Goal: Task Accomplishment & Management: Use online tool/utility

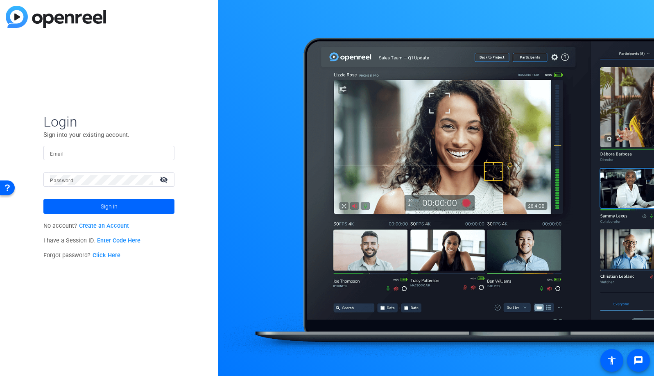
click at [130, 155] on input "Email" at bounding box center [109, 153] width 118 height 10
click at [159, 152] on img at bounding box center [161, 153] width 6 height 10
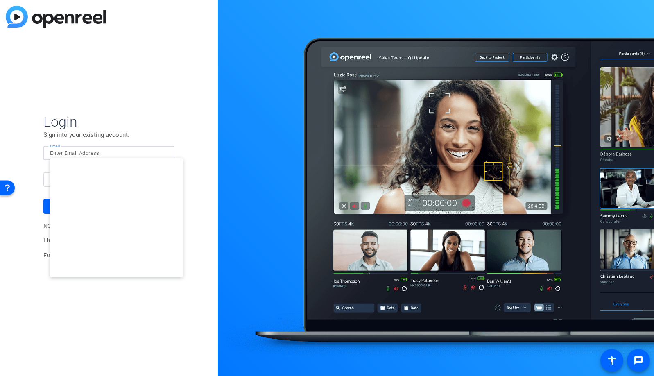
type input "[EMAIL_ADDRESS][DOMAIN_NAME]"
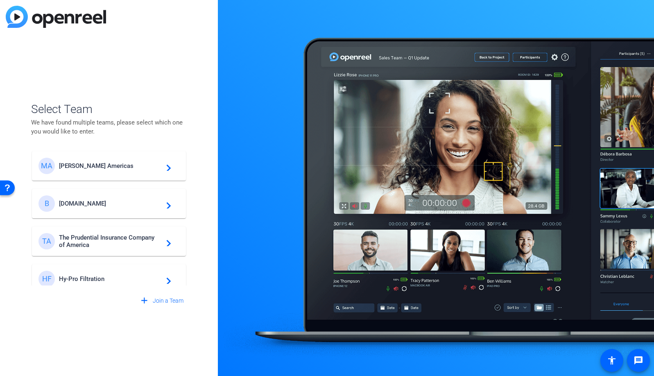
click at [124, 205] on span "[DOMAIN_NAME]" at bounding box center [110, 203] width 102 height 7
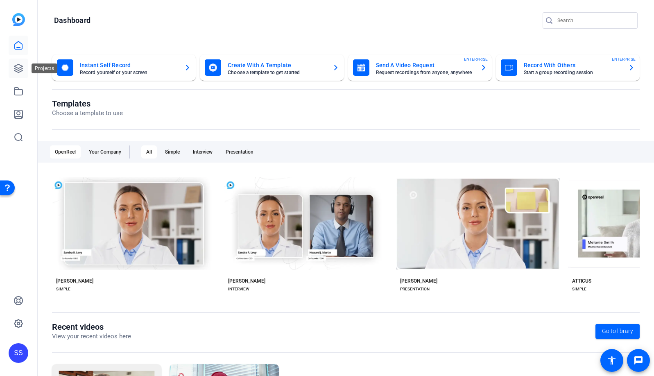
click at [16, 69] on icon at bounding box center [18, 68] width 8 height 8
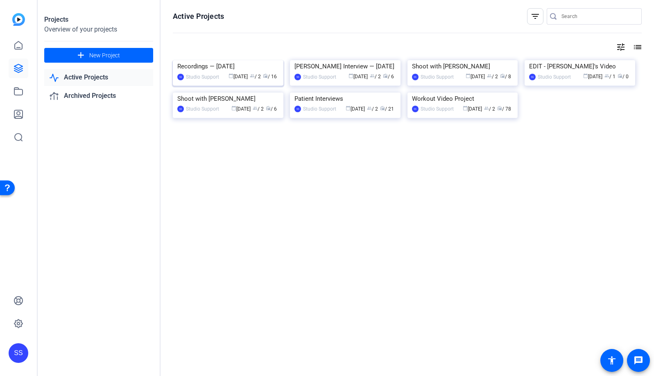
click at [209, 60] on img at bounding box center [228, 60] width 111 height 0
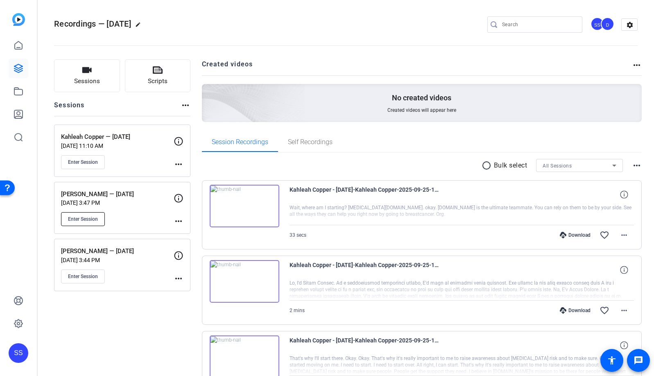
click at [92, 222] on span "Enter Session" at bounding box center [83, 219] width 30 height 7
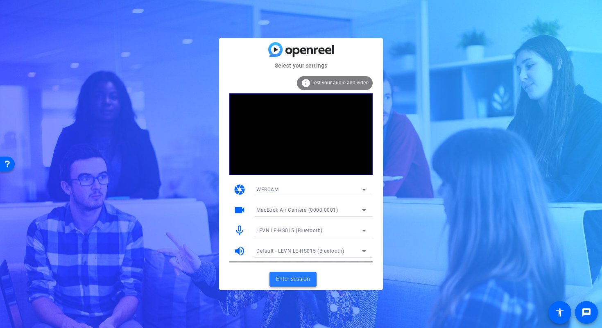
click at [303, 276] on span "Enter session" at bounding box center [293, 279] width 34 height 9
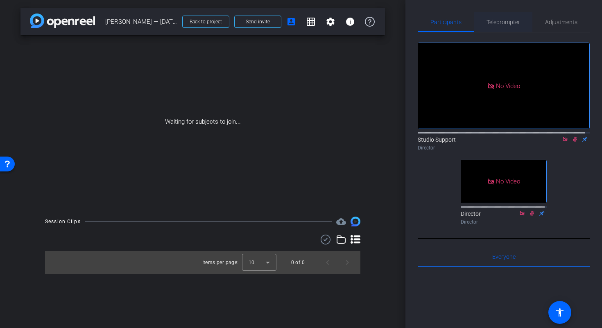
click at [505, 23] on span "Teleprompter" at bounding box center [504, 22] width 34 height 6
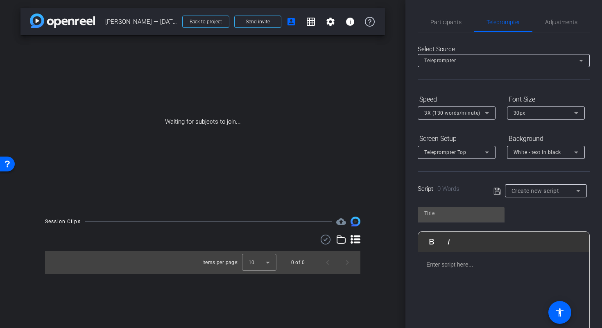
click at [567, 188] on div "Create new script" at bounding box center [544, 191] width 65 height 10
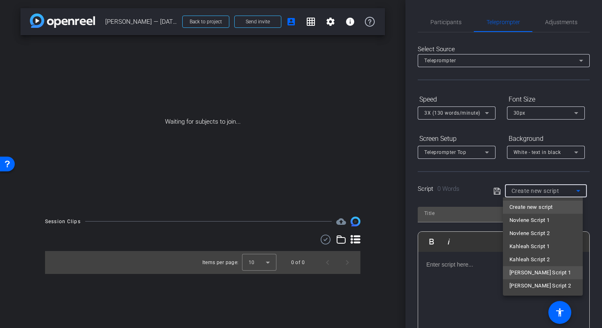
click at [544, 273] on span "Martina Script 1" at bounding box center [539, 273] width 61 height 10
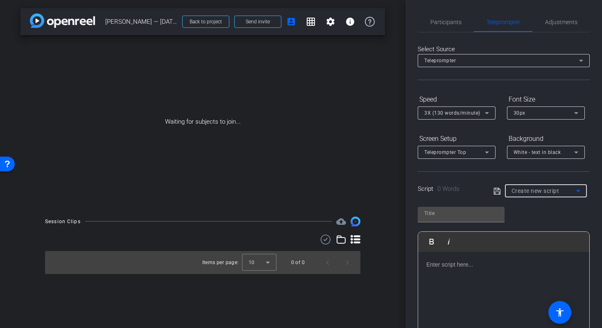
type input "Martina Script 1"
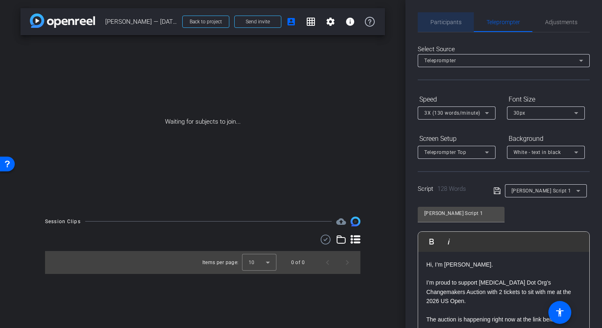
click at [448, 24] on span "Participants" at bounding box center [445, 22] width 31 height 6
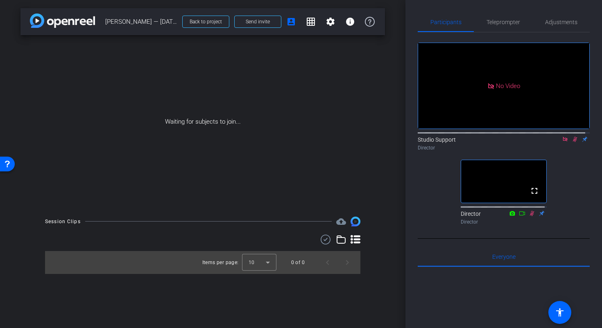
click at [562, 136] on icon at bounding box center [565, 139] width 7 height 6
click at [563, 142] on icon at bounding box center [565, 139] width 5 height 5
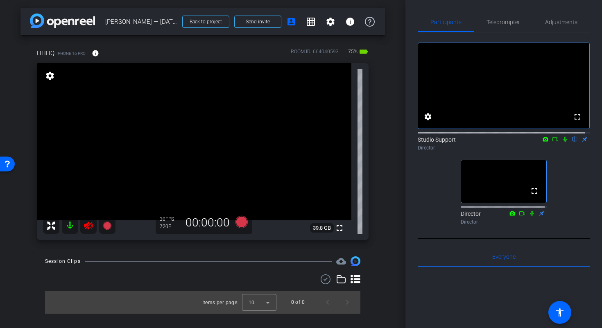
click at [90, 230] on icon at bounding box center [89, 226] width 10 height 10
click at [555, 20] on span "Adjustments" at bounding box center [561, 22] width 32 height 6
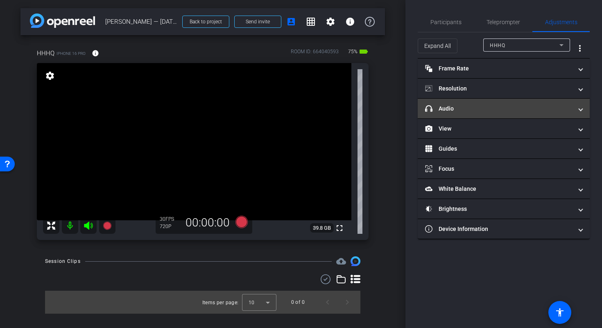
click at [552, 112] on mat-panel-title "headphone icon Audio" at bounding box center [498, 108] width 147 height 9
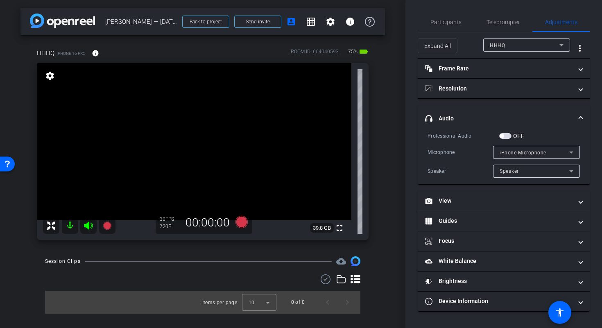
click at [576, 150] on icon at bounding box center [571, 152] width 10 height 10
click at [576, 150] on div at bounding box center [301, 164] width 602 height 328
click at [582, 117] on mat-expansion-panel-header "headphone icon Audio" at bounding box center [504, 118] width 172 height 26
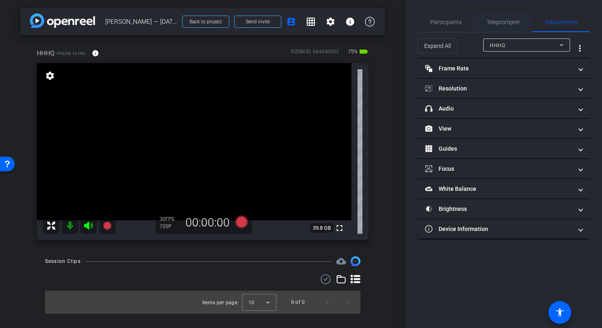
click at [508, 22] on span "Teleprompter" at bounding box center [504, 22] width 34 height 6
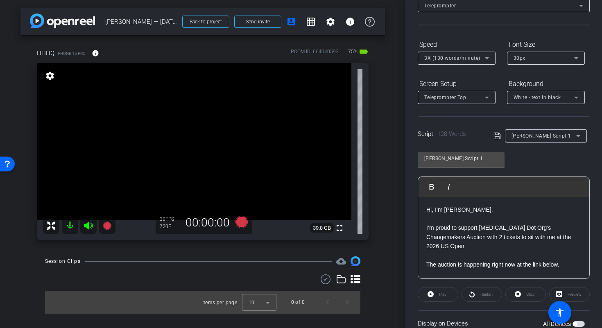
scroll to position [107, 0]
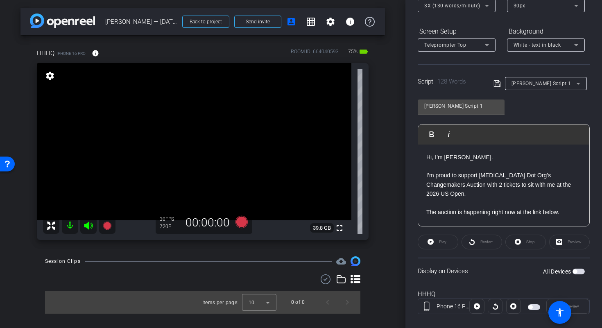
click at [563, 242] on div "Preview" at bounding box center [569, 242] width 41 height 15
click at [575, 273] on span "button" at bounding box center [579, 272] width 12 height 6
click at [571, 242] on div "Preview" at bounding box center [569, 242] width 41 height 15
click at [564, 245] on div "Preview" at bounding box center [569, 242] width 41 height 15
click at [562, 242] on div "Preview" at bounding box center [569, 242] width 41 height 15
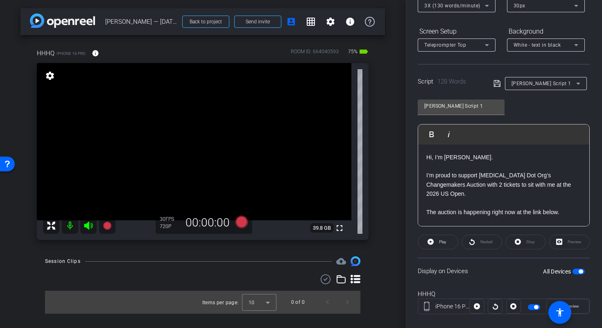
click at [579, 272] on span "button" at bounding box center [581, 271] width 4 height 4
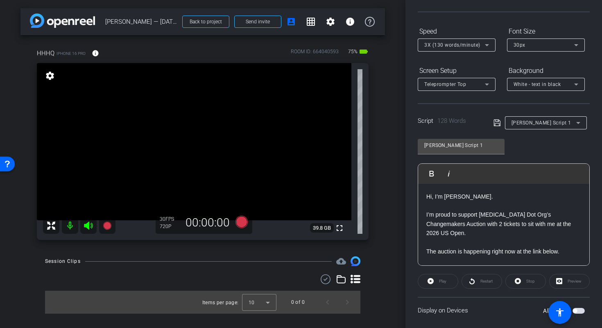
scroll to position [8, 0]
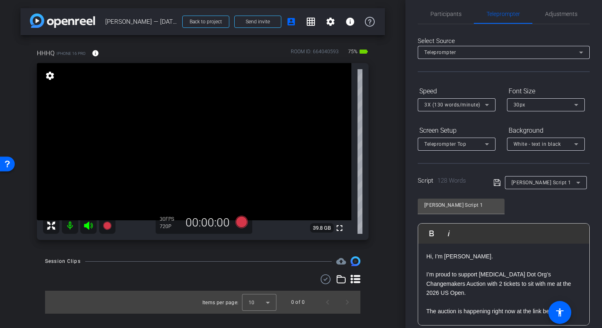
click at [482, 88] on div "Speed" at bounding box center [457, 91] width 78 height 14
click at [430, 9] on span "Participants" at bounding box center [445, 14] width 31 height 20
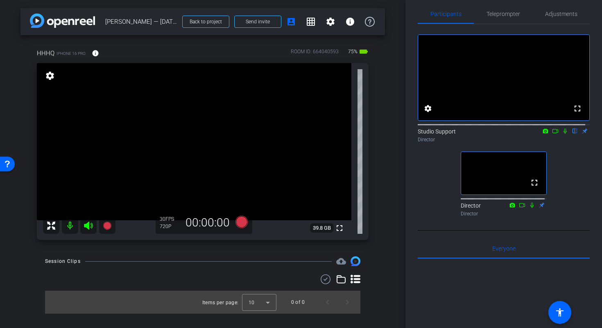
click at [440, 171] on div "fullscreen settings Studio Support flip Director fullscreen Director Director" at bounding box center [504, 122] width 172 height 196
click at [558, 18] on span "Adjustments" at bounding box center [561, 14] width 32 height 20
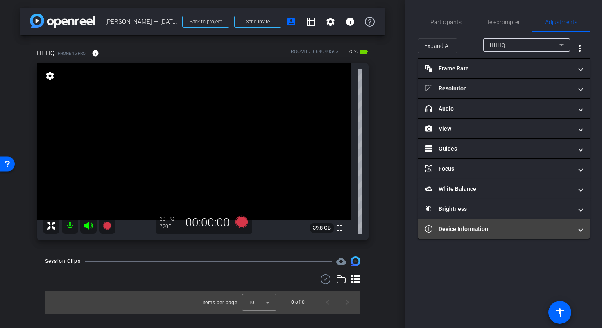
click at [490, 224] on mat-expansion-panel-header "Device Information" at bounding box center [504, 229] width 172 height 20
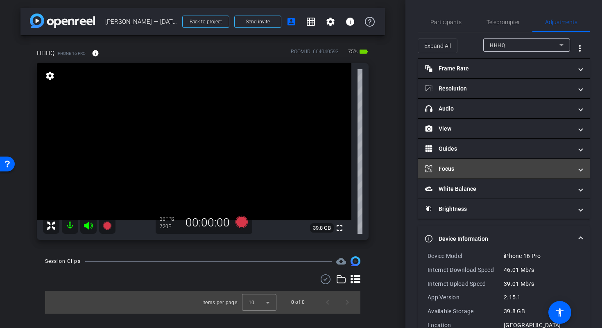
scroll to position [20, 0]
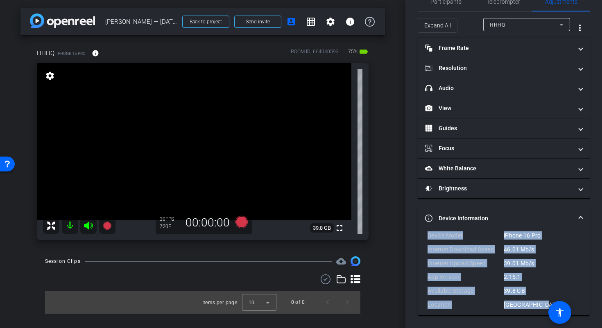
drag, startPoint x: 541, startPoint y: 305, endPoint x: 425, endPoint y: 235, distance: 135.8
click at [425, 235] on div "Device Model iPhone 16 Pro Internet Download Speed 46.01 Mb/s Internet Upload S…" at bounding box center [504, 273] width 172 height 84
copy div "Device Model iPhone 16 Pro Internet Download Speed 46.01 Mb/s Internet Upload S…"
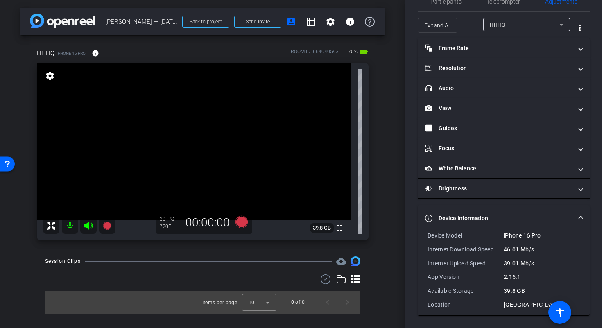
click at [579, 217] on span at bounding box center [580, 218] width 3 height 9
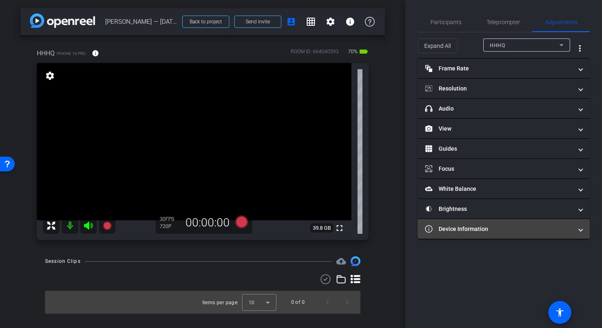
scroll to position [0, 0]
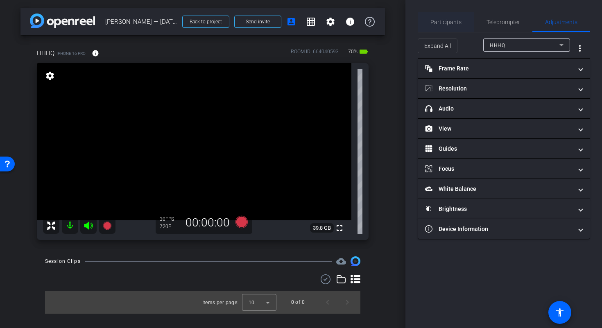
click at [460, 22] on span "Participants" at bounding box center [445, 22] width 31 height 6
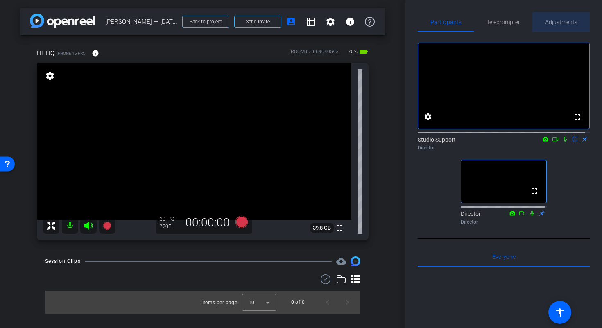
click at [564, 25] on span "Adjustments" at bounding box center [561, 22] width 32 height 6
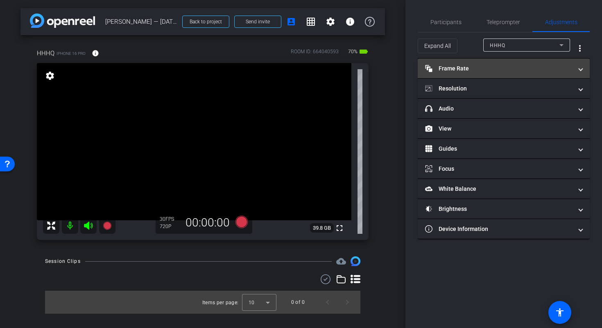
click at [504, 68] on mat-panel-title "Frame Rate Frame Rate" at bounding box center [498, 68] width 147 height 9
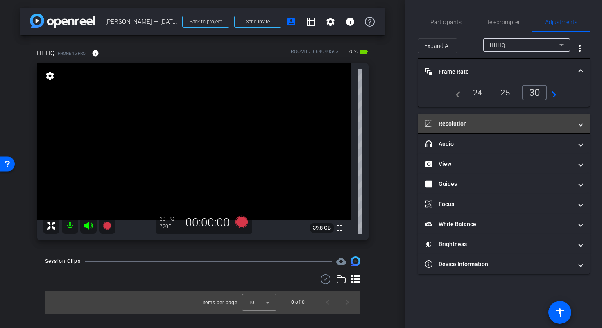
click at [516, 116] on mat-expansion-panel-header "Resolution" at bounding box center [504, 124] width 172 height 20
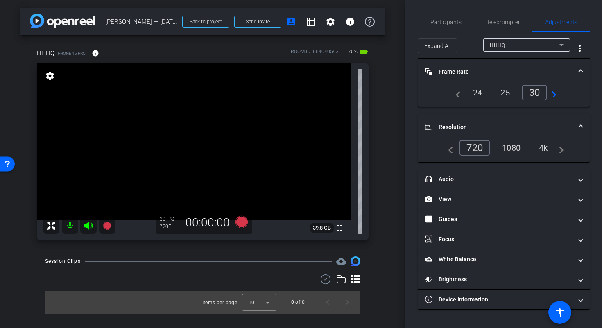
click at [521, 152] on div "1080" at bounding box center [511, 148] width 31 height 14
click at [582, 126] on span at bounding box center [580, 127] width 3 height 9
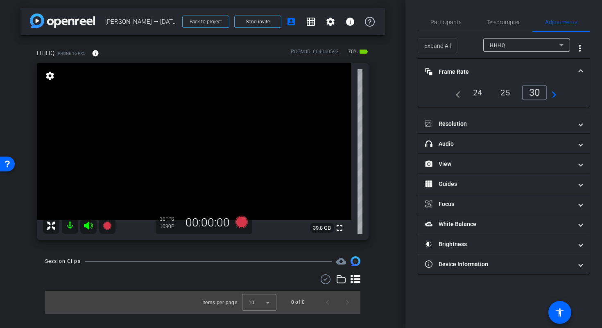
click at [583, 71] on mat-expansion-panel-header "Frame Rate Frame Rate" at bounding box center [504, 72] width 172 height 26
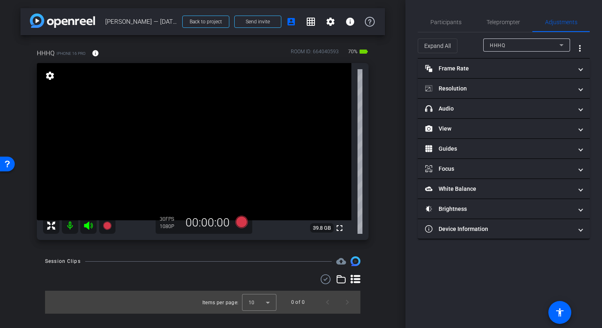
click at [185, 145] on video at bounding box center [194, 141] width 315 height 157
click at [178, 139] on div at bounding box center [184, 145] width 20 height 20
click at [167, 147] on video at bounding box center [194, 141] width 315 height 157
click at [176, 133] on video at bounding box center [194, 141] width 315 height 157
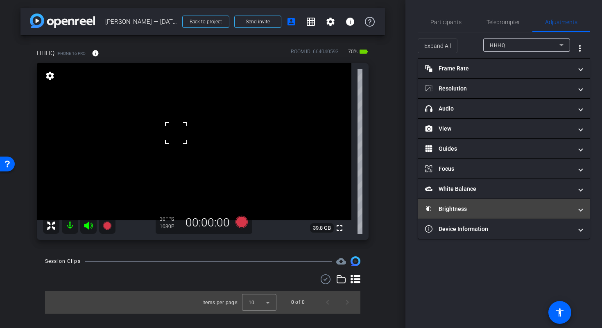
click at [475, 206] on mat-panel-title "Brightness" at bounding box center [498, 209] width 147 height 9
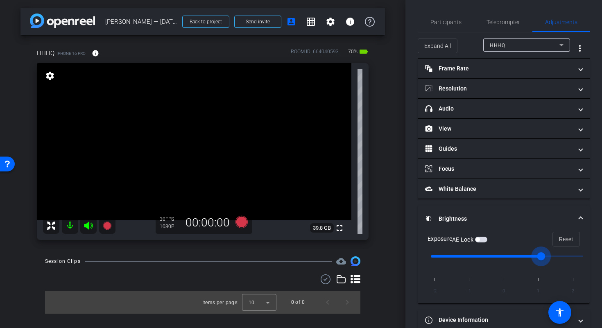
drag, startPoint x: 506, startPoint y: 256, endPoint x: 526, endPoint y: 254, distance: 19.7
type input "1"
click at [526, 254] on input "range" at bounding box center [507, 256] width 170 height 18
click at [161, 149] on video at bounding box center [194, 141] width 315 height 157
click at [170, 144] on div at bounding box center [161, 149] width 20 height 20
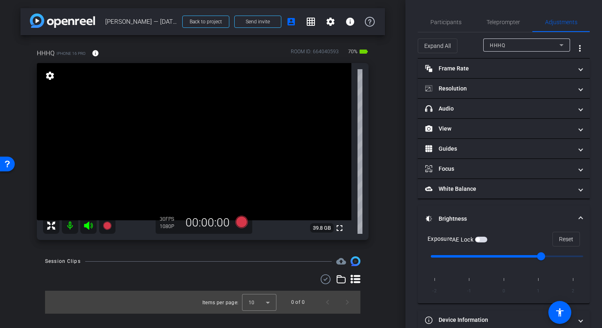
click at [329, 51] on div "ROOM ID: 664040593" at bounding box center [315, 54] width 48 height 12
copy div "664040593"
click at [482, 239] on span "button" at bounding box center [481, 240] width 12 height 6
click at [498, 24] on span "Teleprompter" at bounding box center [504, 22] width 34 height 6
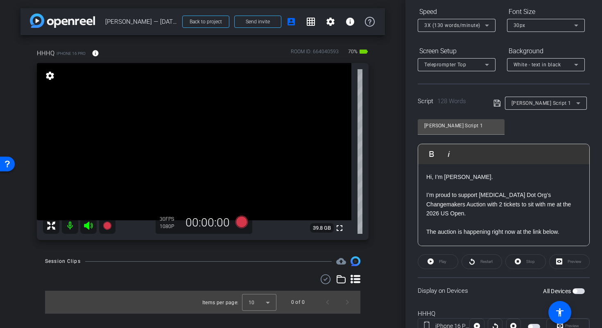
scroll to position [120, 0]
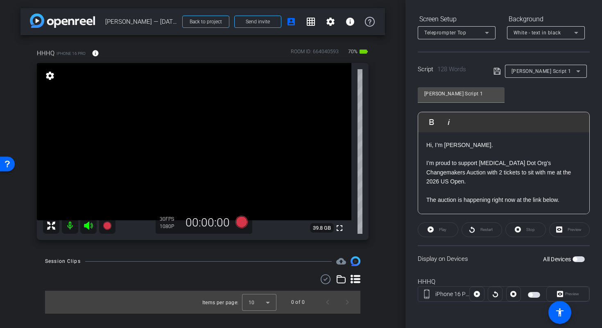
click at [578, 260] on span "button" at bounding box center [579, 259] width 12 height 6
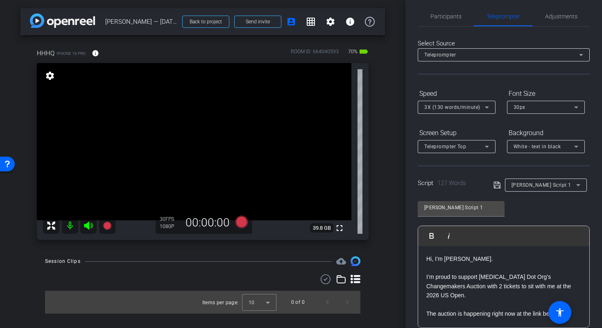
scroll to position [0, 0]
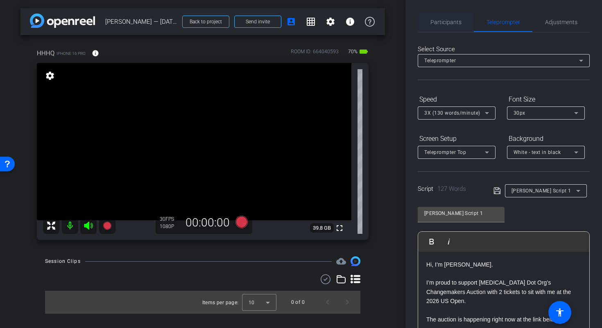
click at [453, 25] on span "Participants" at bounding box center [445, 22] width 31 height 6
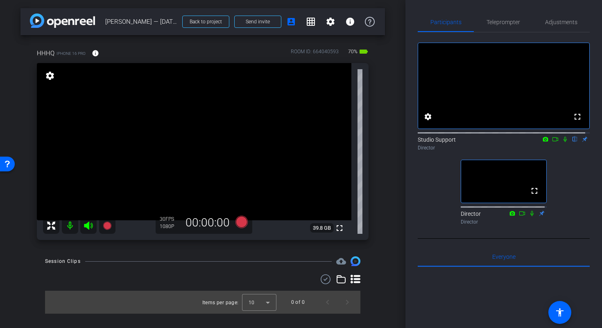
click at [157, 149] on video at bounding box center [194, 141] width 315 height 157
click at [151, 154] on div at bounding box center [157, 148] width 20 height 20
click at [545, 23] on span "Adjustments" at bounding box center [561, 22] width 32 height 6
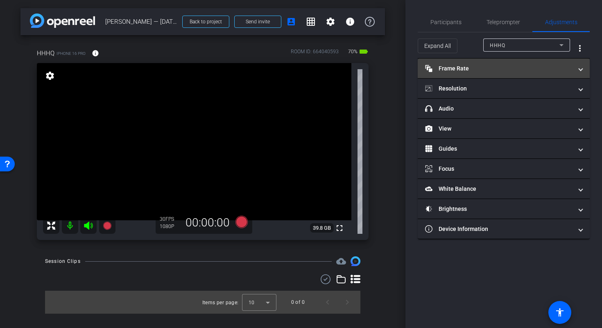
click at [519, 60] on mat-expansion-panel-header "Frame Rate Frame Rate" at bounding box center [504, 69] width 172 height 20
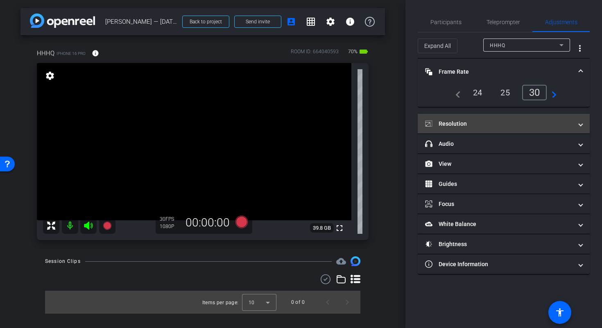
click at [520, 119] on mat-expansion-panel-header "Resolution" at bounding box center [504, 124] width 172 height 20
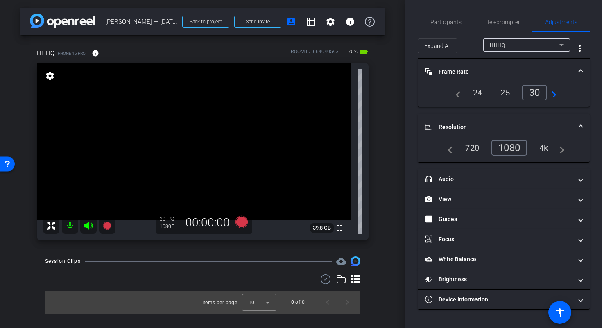
click at [580, 70] on span at bounding box center [580, 72] width 3 height 9
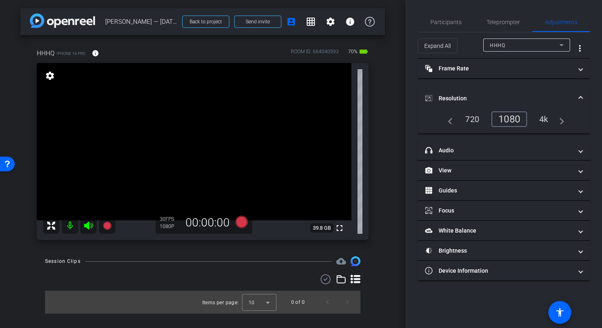
click at [583, 89] on mat-expansion-panel-header "Resolution" at bounding box center [504, 98] width 172 height 26
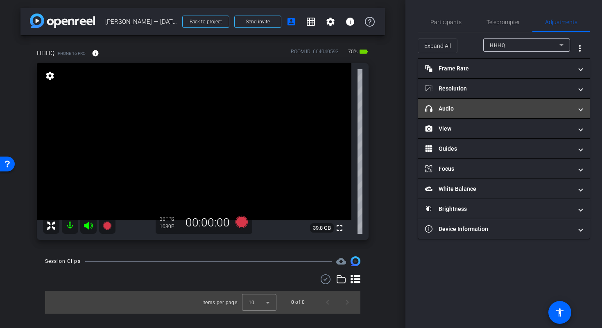
click at [583, 112] on mat-expansion-panel-header "headphone icon Audio" at bounding box center [504, 109] width 172 height 20
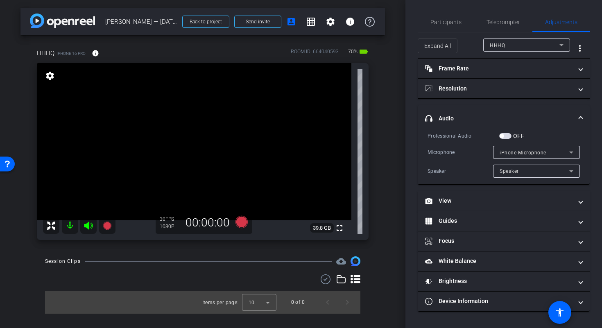
click at [583, 112] on mat-expansion-panel-header "headphone icon Audio" at bounding box center [504, 118] width 172 height 26
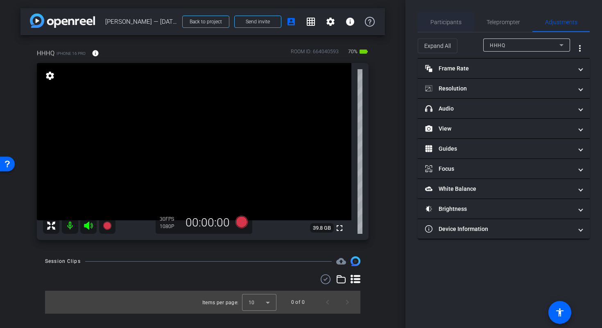
click at [443, 20] on span "Participants" at bounding box center [445, 22] width 31 height 6
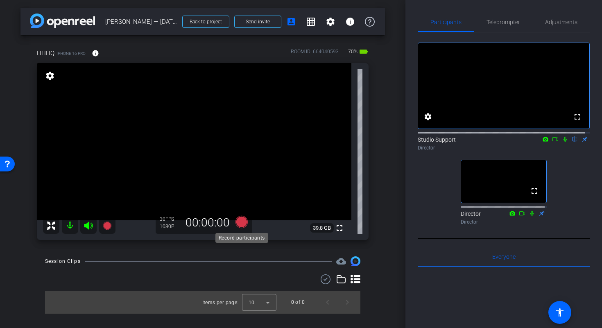
click at [244, 228] on icon at bounding box center [242, 222] width 20 height 15
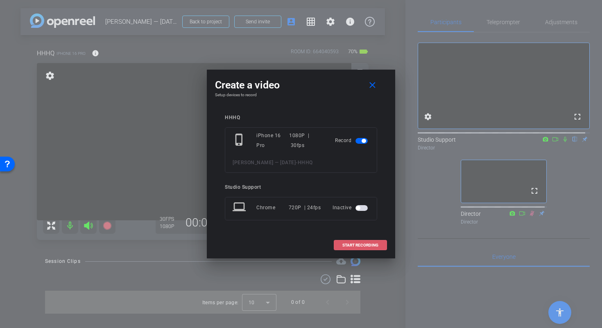
click at [368, 245] on span "START RECORDING" at bounding box center [360, 245] width 36 height 4
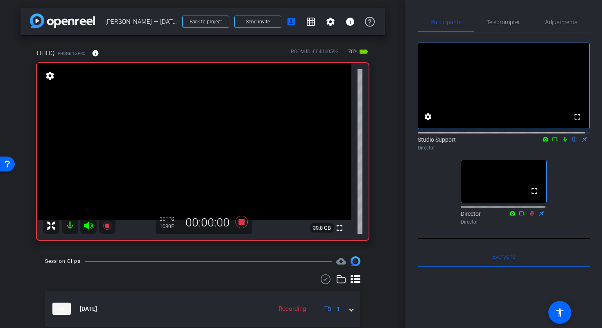
click at [562, 142] on icon at bounding box center [565, 139] width 7 height 6
click at [242, 224] on icon at bounding box center [241, 222] width 12 height 12
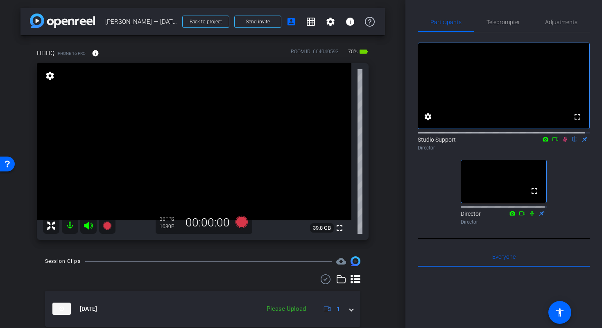
click at [563, 142] on icon at bounding box center [565, 139] width 5 height 5
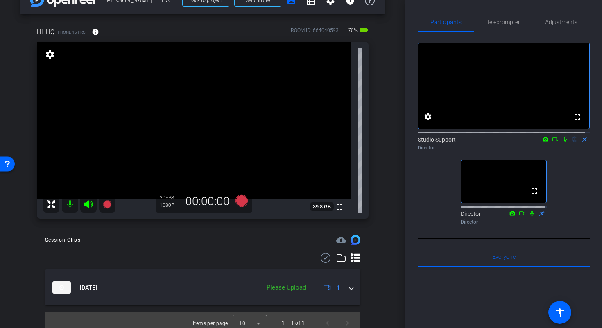
scroll to position [28, 0]
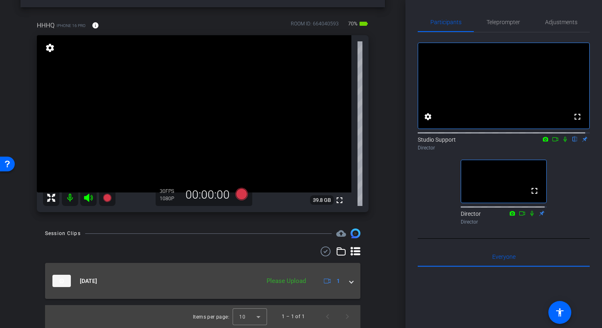
click at [349, 283] on mat-expansion-panel-header "Sep 25, 2025 Please Upload 1" at bounding box center [202, 281] width 315 height 36
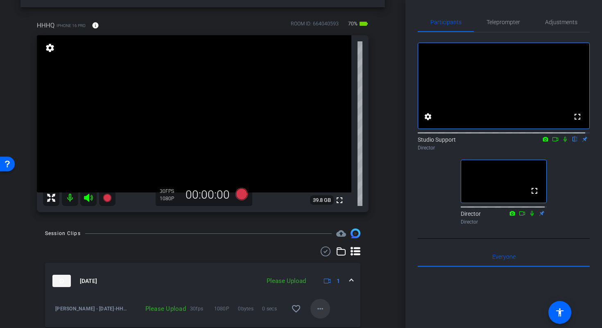
click at [321, 306] on span at bounding box center [320, 309] width 20 height 20
click at [330, 272] on span "Upload" at bounding box center [329, 272] width 33 height 10
click at [511, 25] on span "Teleprompter" at bounding box center [504, 22] width 34 height 20
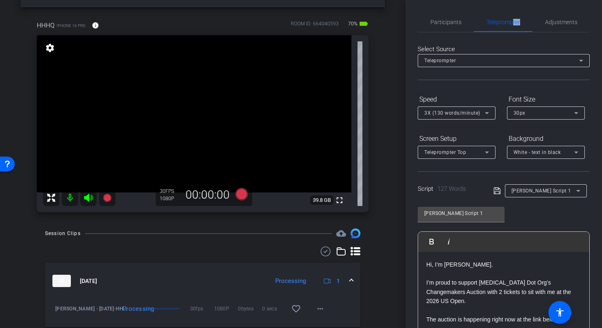
scroll to position [120, 0]
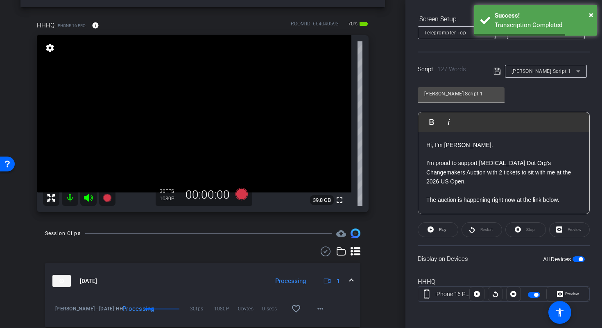
click at [374, 303] on div "Session Clips cloud_upload Sep 25, 2025 Processing 1 Martina Navratilova - 9-25…" at bounding box center [202, 293] width 364 height 128
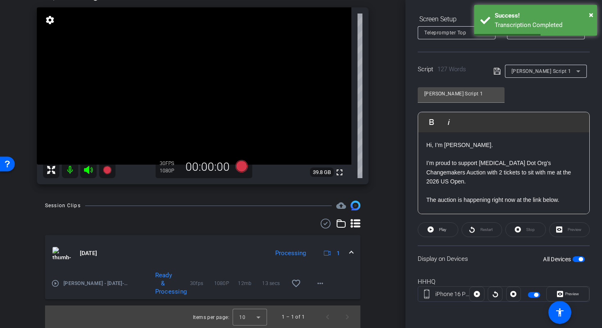
scroll to position [56, 0]
click at [57, 284] on mat-icon "play_circle_outline" at bounding box center [55, 283] width 8 height 8
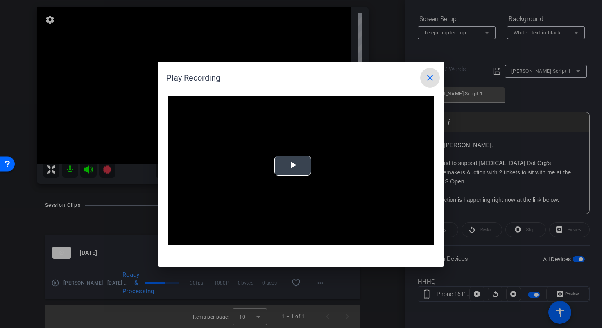
click at [293, 165] on span "Video Player" at bounding box center [293, 165] width 0 height 0
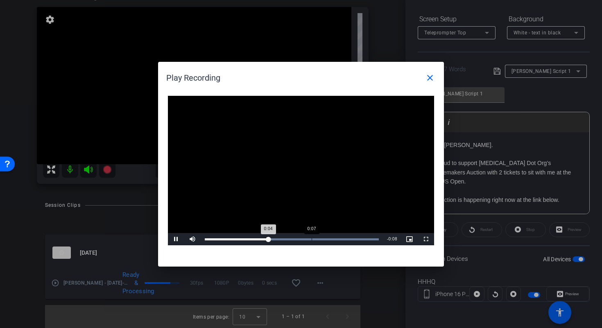
click at [311, 237] on div "Loaded : 100.00% 0:07 0:04" at bounding box center [292, 239] width 182 height 12
click at [432, 81] on mat-icon "close" at bounding box center [430, 78] width 10 height 10
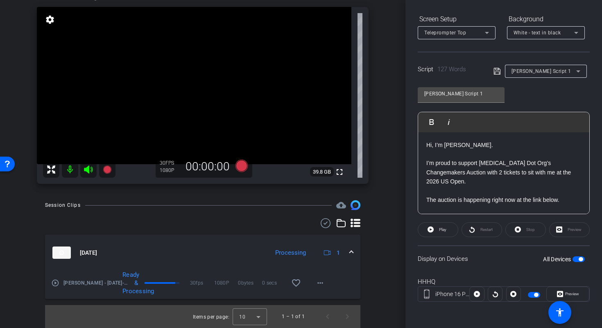
scroll to position [0, 0]
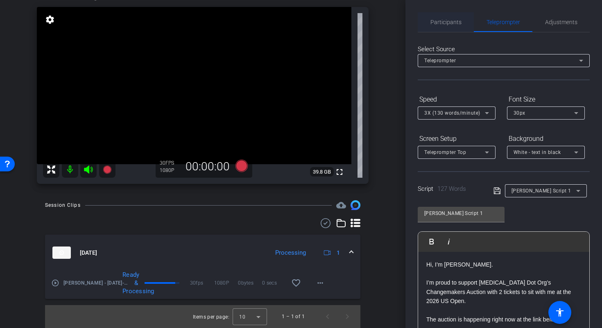
click at [437, 21] on span "Participants" at bounding box center [445, 22] width 31 height 6
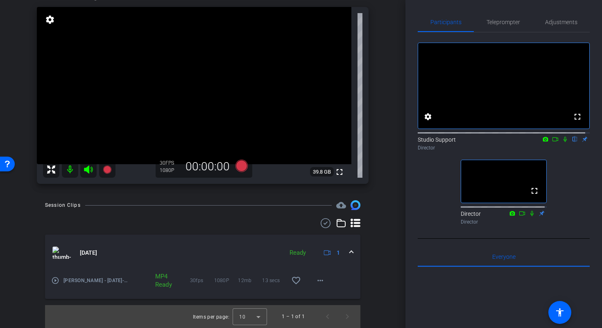
click at [349, 251] on mat-expansion-panel-header "Sep 25, 2025 Ready 1" at bounding box center [202, 253] width 315 height 36
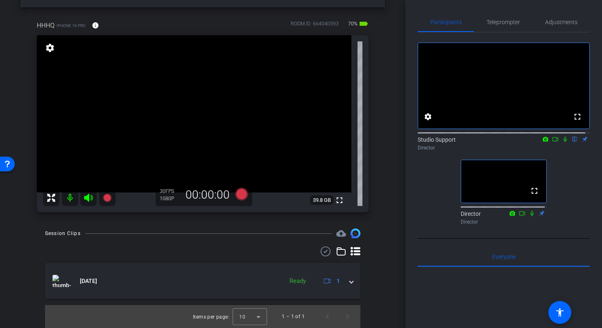
scroll to position [28, 0]
click at [513, 25] on span "Teleprompter" at bounding box center [504, 22] width 34 height 6
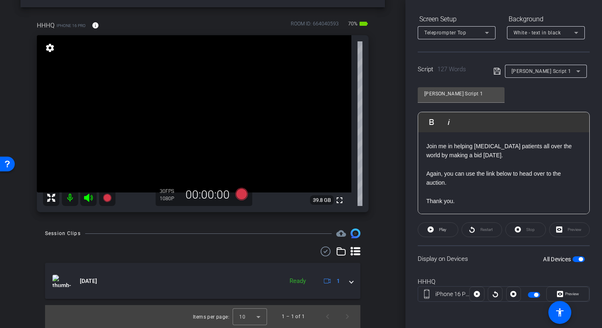
scroll to position [0, 0]
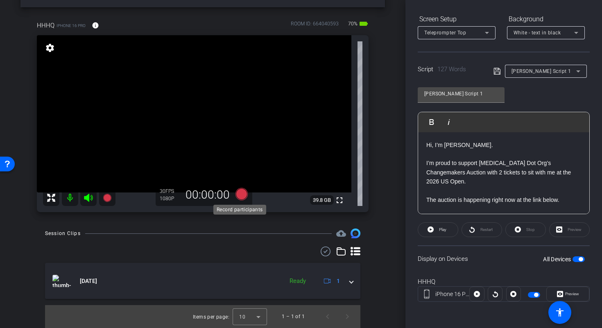
click at [239, 196] on icon at bounding box center [241, 194] width 12 height 12
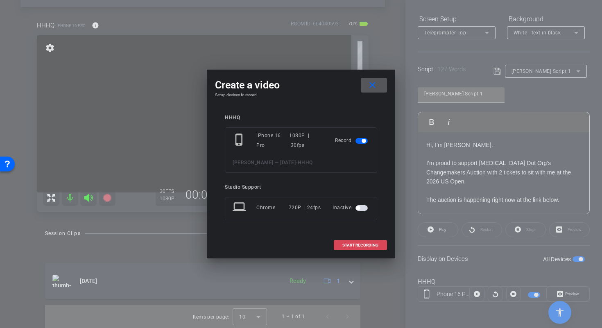
click at [373, 241] on span at bounding box center [360, 245] width 52 height 20
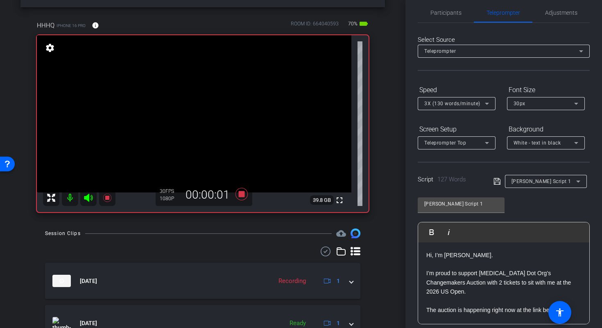
scroll to position [7, 0]
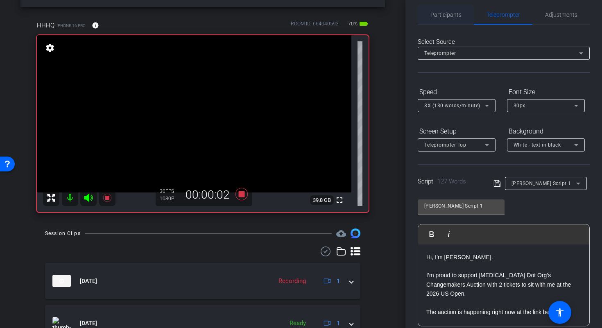
click at [444, 19] on span "Participants" at bounding box center [445, 15] width 31 height 20
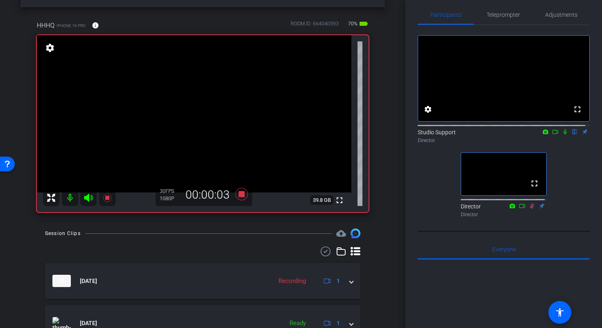
click at [562, 135] on icon at bounding box center [565, 132] width 7 height 6
click at [563, 135] on icon at bounding box center [565, 131] width 5 height 5
click at [242, 193] on icon at bounding box center [242, 194] width 20 height 15
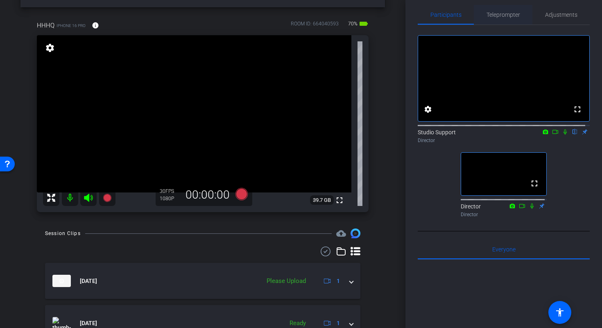
click at [506, 17] on span "Teleprompter" at bounding box center [504, 15] width 34 height 6
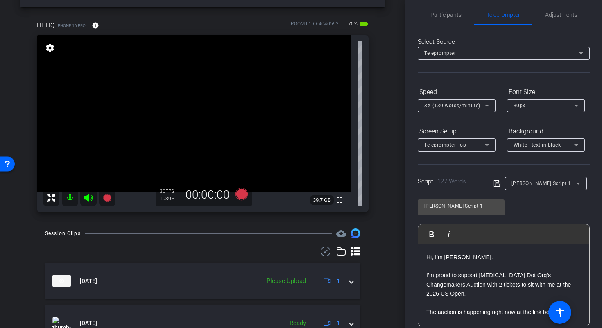
click at [482, 106] on div "3X (130 words/minute)" at bounding box center [454, 105] width 61 height 10
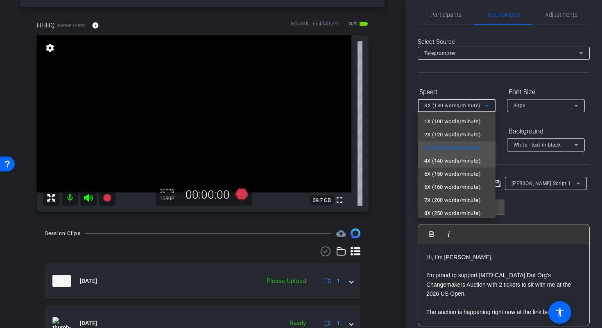
click at [475, 163] on span "4X (140 words/minute)" at bounding box center [452, 161] width 57 height 10
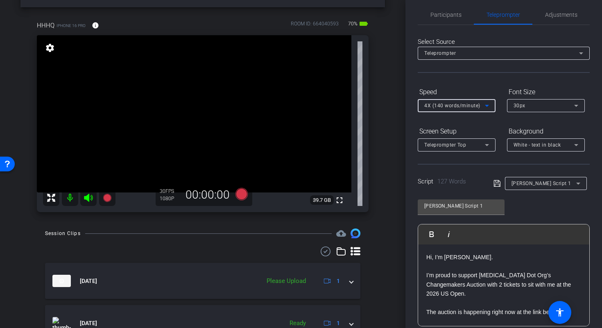
click at [501, 78] on div "Select Source Teleprompter Speed 4X (140 words/minute) Font Size 30px Screen Se…" at bounding box center [504, 226] width 172 height 403
click at [447, 12] on span "Participants" at bounding box center [445, 15] width 31 height 6
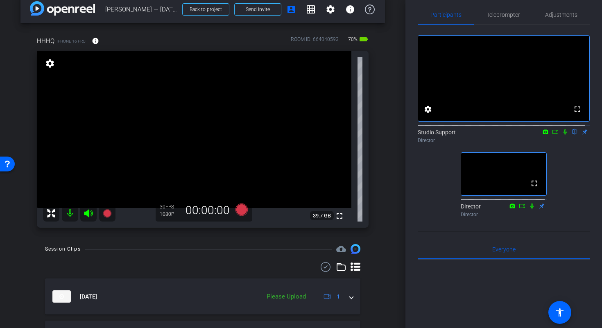
scroll to position [10, 0]
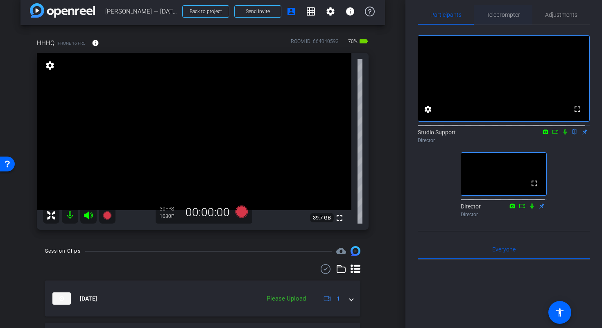
click at [506, 16] on span "Teleprompter" at bounding box center [504, 15] width 34 height 6
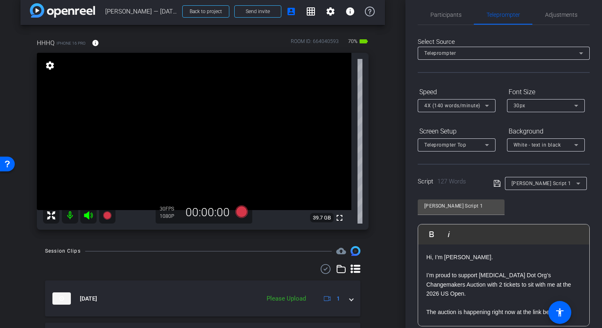
click at [566, 181] on div "Martina Script 1" at bounding box center [544, 183] width 65 height 10
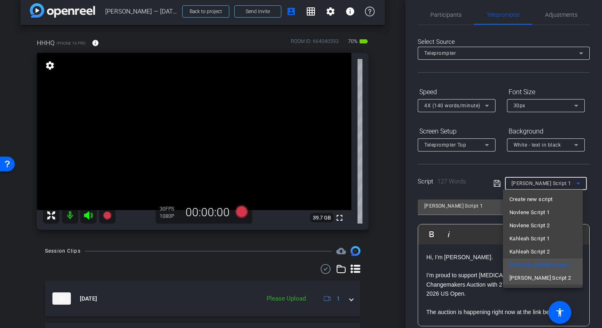
click at [551, 278] on mat-option "Martina Script 2" at bounding box center [543, 278] width 80 height 13
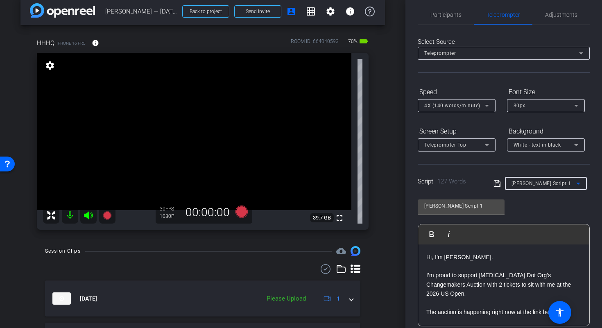
type input "Martina Script 2"
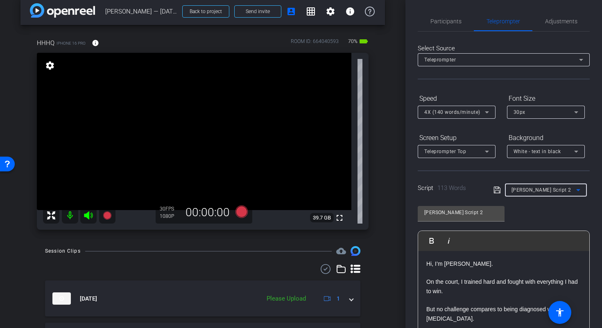
scroll to position [0, 0]
click at [448, 25] on span "Participants" at bounding box center [445, 22] width 31 height 6
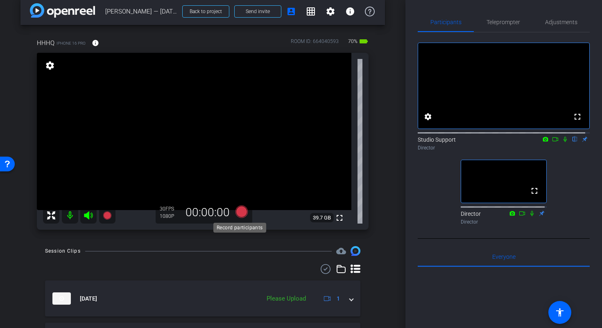
click at [242, 214] on icon at bounding box center [241, 212] width 12 height 12
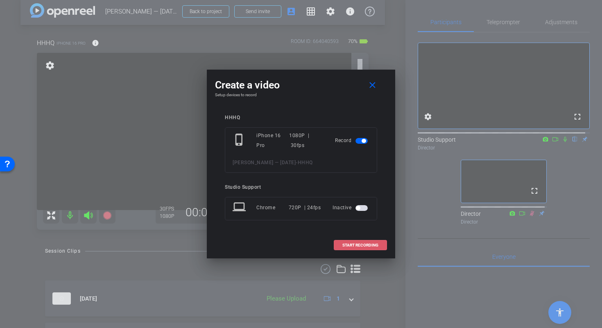
click at [358, 244] on span "START RECORDING" at bounding box center [360, 245] width 36 height 4
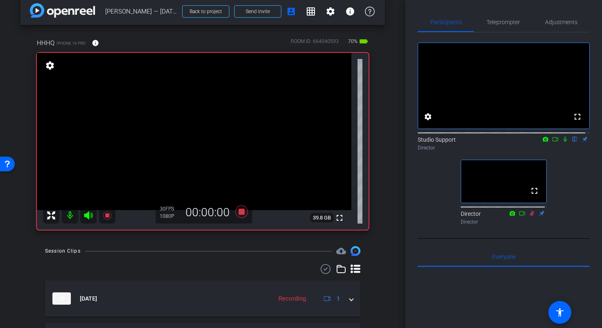
click at [562, 142] on icon at bounding box center [565, 139] width 7 height 6
click at [552, 142] on icon at bounding box center [555, 139] width 7 height 6
click at [136, 135] on video at bounding box center [194, 131] width 315 height 157
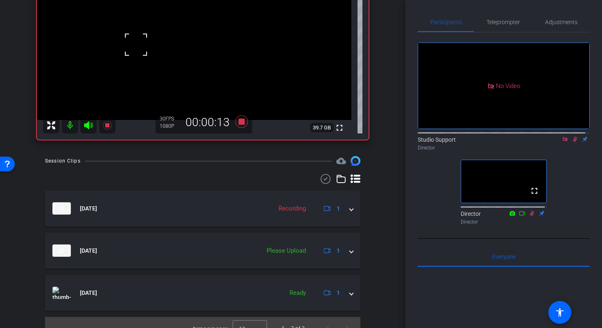
scroll to position [112, 0]
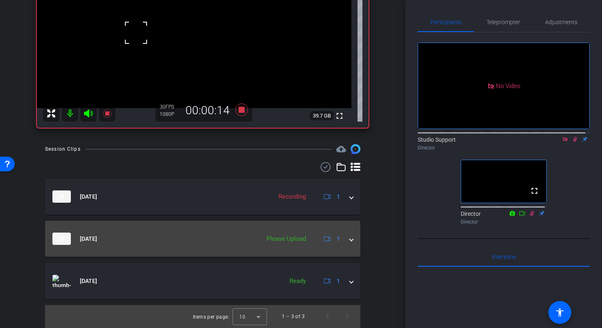
click at [349, 240] on mat-expansion-panel-header "Sep 25, 2025 Please Upload 1" at bounding box center [202, 239] width 315 height 36
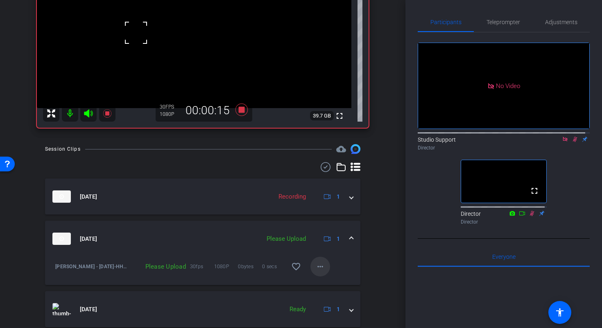
click at [315, 266] on mat-icon "more_horiz" at bounding box center [320, 267] width 10 height 10
click at [326, 287] on span "Upload" at bounding box center [329, 284] width 33 height 10
click at [350, 238] on span at bounding box center [351, 239] width 3 height 9
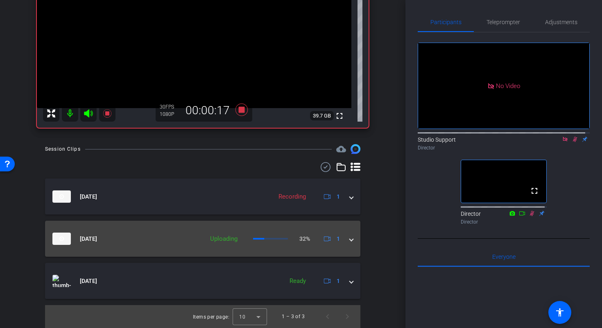
click at [350, 239] on span at bounding box center [351, 239] width 3 height 9
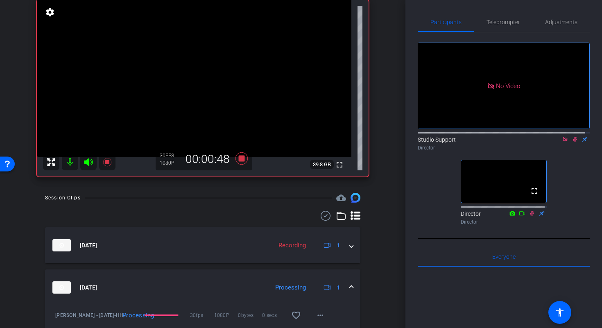
scroll to position [60, 0]
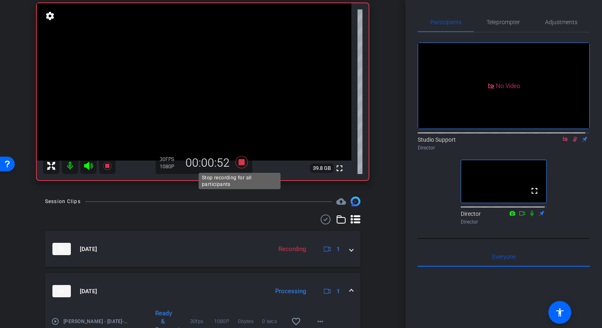
click at [241, 163] on icon at bounding box center [241, 162] width 12 height 12
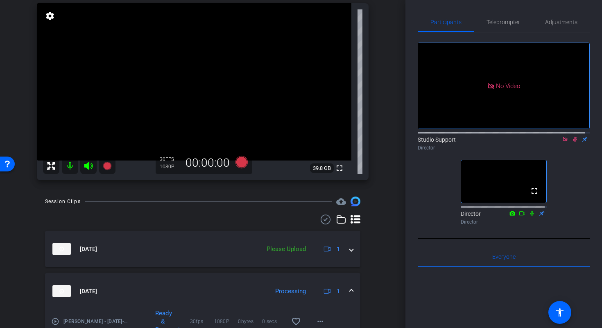
click at [573, 142] on icon at bounding box center [575, 139] width 5 height 5
click at [563, 141] on icon at bounding box center [565, 139] width 5 height 5
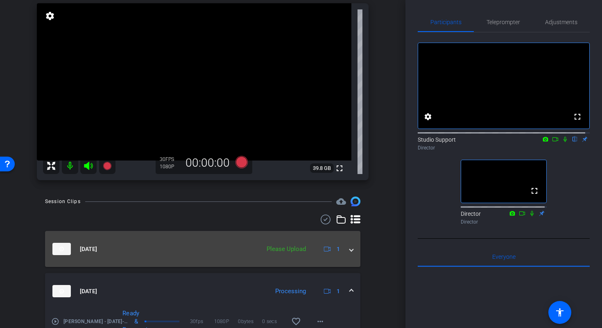
click at [351, 251] on mat-expansion-panel-header "Sep 25, 2025 Please Upload 1" at bounding box center [202, 249] width 315 height 36
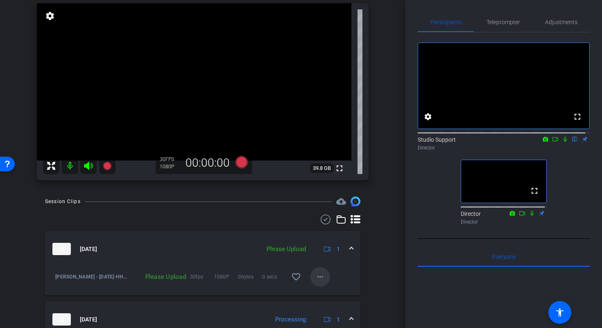
click at [316, 272] on mat-icon "more_horiz" at bounding box center [320, 277] width 10 height 10
click at [337, 296] on span "Upload" at bounding box center [329, 294] width 33 height 10
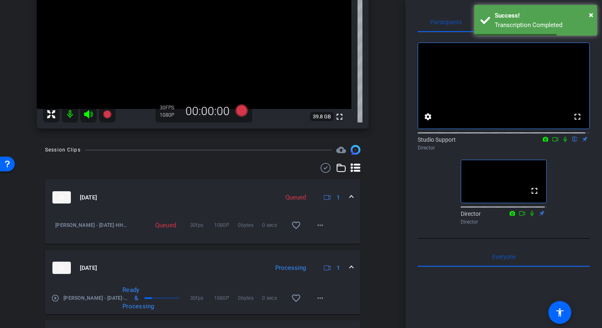
scroll to position [113, 0]
click at [57, 297] on mat-icon "play_circle_outline" at bounding box center [55, 297] width 8 height 8
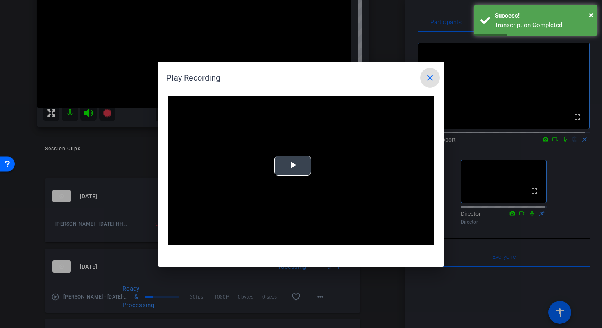
click at [293, 165] on span "Video Player" at bounding box center [293, 165] width 0 height 0
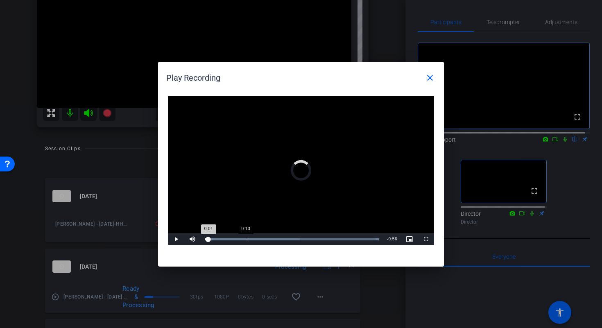
click at [245, 238] on div "Loaded : 100.00% 0:13 0:01" at bounding box center [292, 239] width 182 height 12
click at [432, 81] on mat-icon "close" at bounding box center [430, 78] width 10 height 10
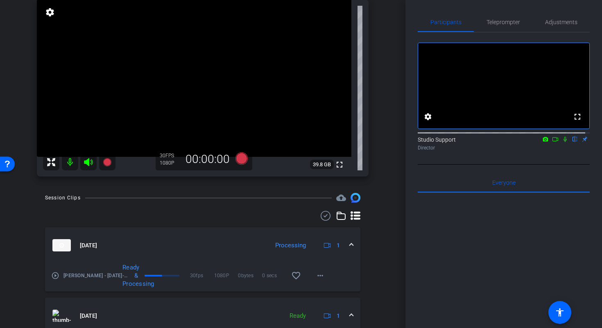
scroll to position [23, 0]
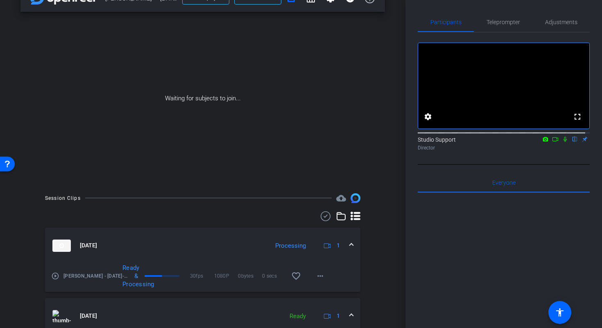
click at [57, 276] on mat-icon "play_circle_outline" at bounding box center [55, 276] width 8 height 8
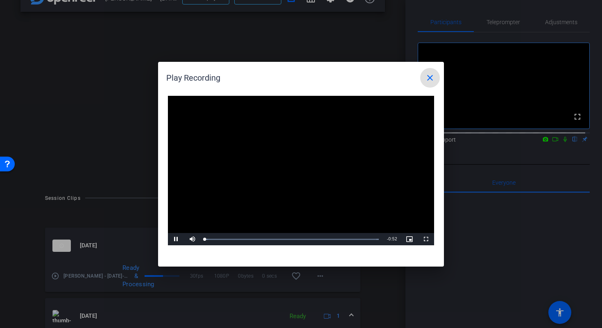
click at [299, 172] on video "Video Player" at bounding box center [301, 171] width 266 height 150
click at [176, 239] on span "Video Player" at bounding box center [176, 239] width 16 height 0
click at [254, 238] on div "Loaded : 100.00% 0:14 0:14" at bounding box center [292, 239] width 182 height 12
click at [290, 237] on div "Loaded : 100.00% 0:25 0:15" at bounding box center [292, 239] width 182 height 12
click at [334, 238] on div "Loaded : 100.00% 0:39 0:26" at bounding box center [292, 239] width 182 height 12
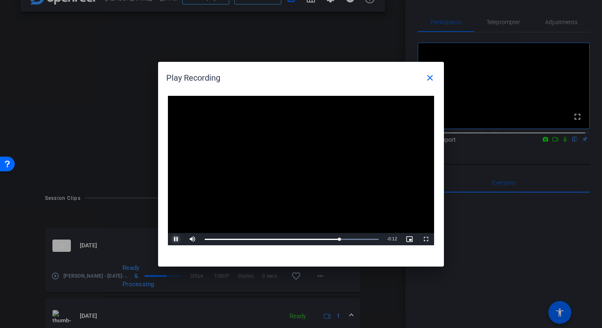
click at [175, 239] on span "Video Player" at bounding box center [176, 239] width 16 height 0
click at [114, 205] on div at bounding box center [301, 164] width 602 height 328
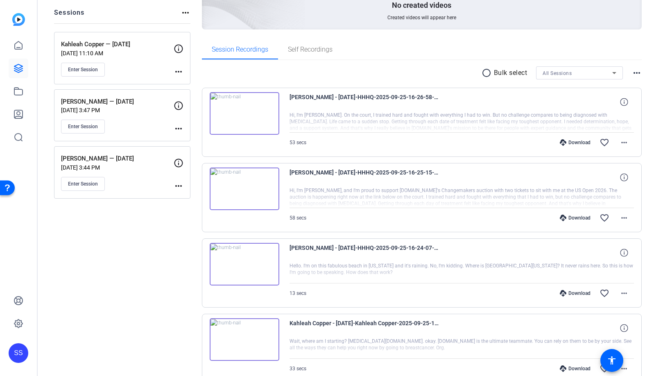
scroll to position [91, 0]
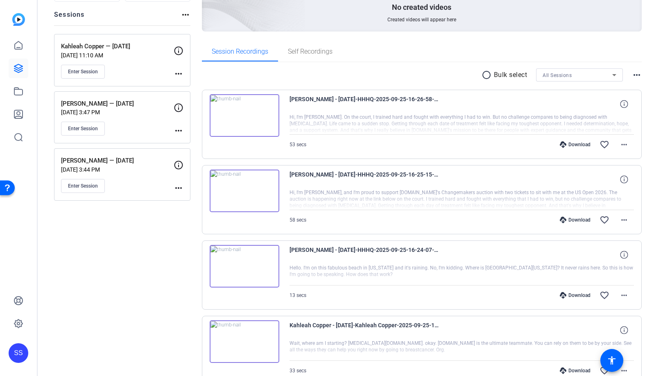
click at [19, 350] on div "SS" at bounding box center [19, 353] width 20 height 20
click at [97, 347] on mat-icon "logout" at bounding box center [98, 346] width 10 height 10
